Goal: Check status: Check status

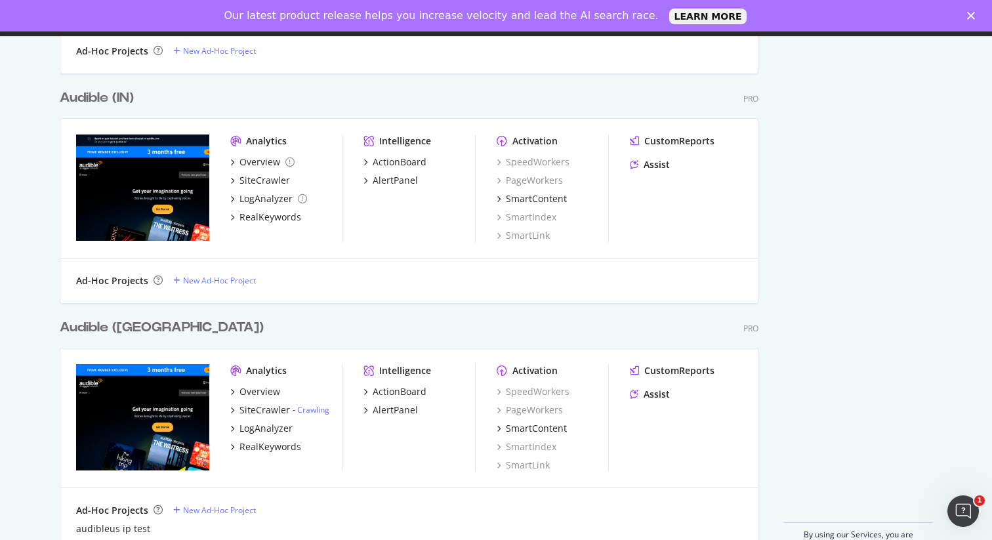
click at [310, 410] on link "Crawling" at bounding box center [313, 409] width 32 height 11
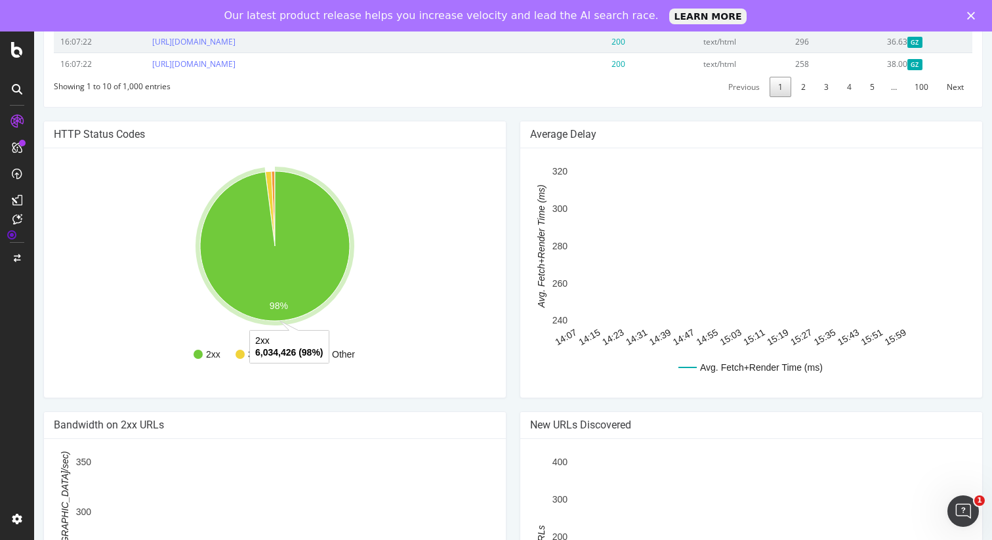
scroll to position [862, 0]
